Goal: Task Accomplishment & Management: Manage account settings

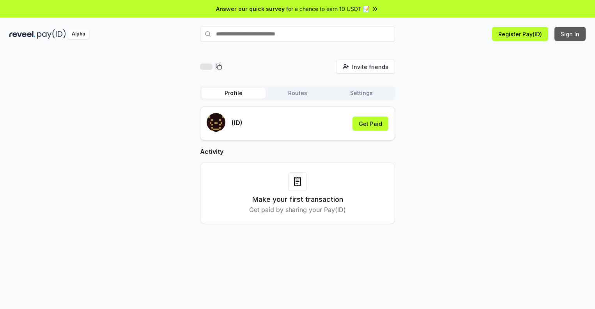
click at [571, 34] on button "Sign In" at bounding box center [570, 34] width 31 height 14
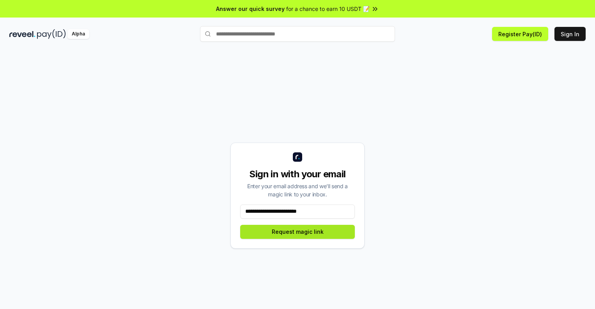
type input "**********"
click at [298, 232] on button "Request magic link" at bounding box center [297, 232] width 115 height 14
